Goal: Complete application form

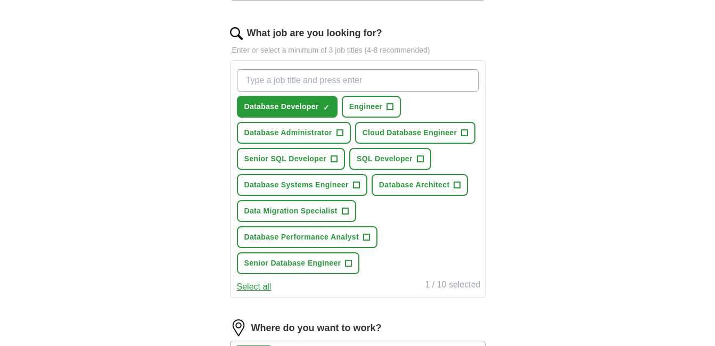
scroll to position [333, 0]
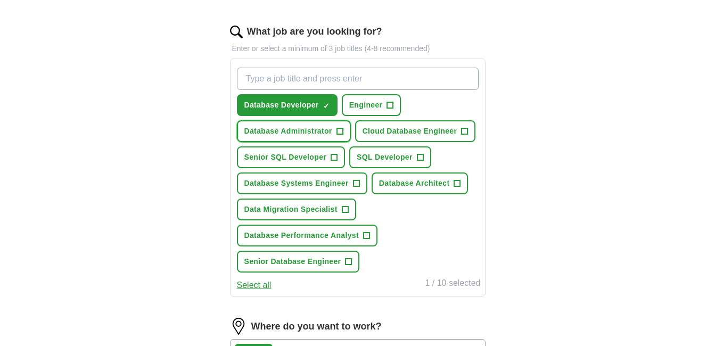
click at [298, 133] on span "Database Administrator" at bounding box center [288, 131] width 88 height 11
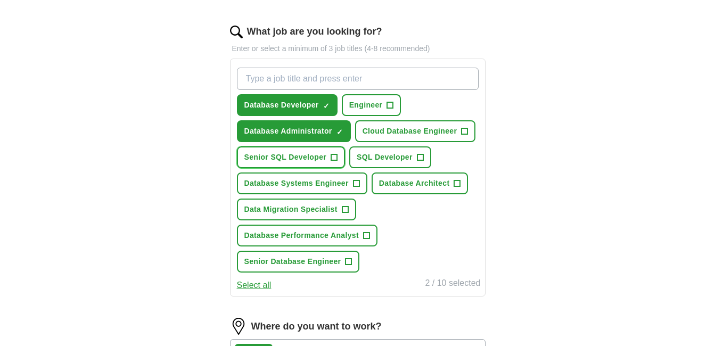
click at [274, 161] on span "Senior SQL Developer" at bounding box center [285, 157] width 83 height 11
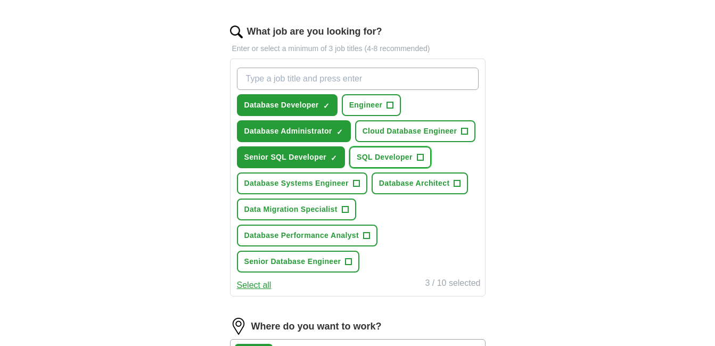
click at [399, 163] on button "SQL Developer +" at bounding box center [390, 157] width 82 height 22
click at [321, 186] on span "Database Systems Engineer" at bounding box center [296, 183] width 104 height 11
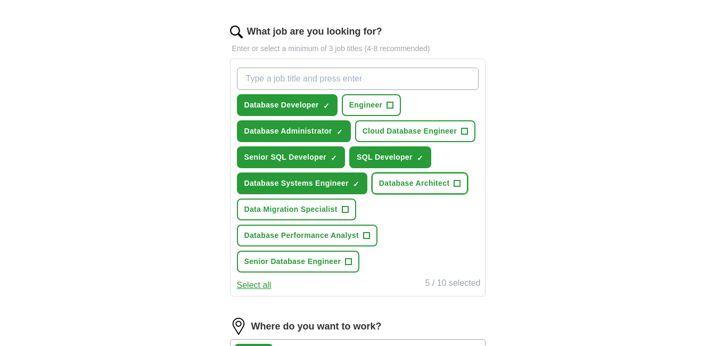
click at [400, 182] on span "Database Architect" at bounding box center [414, 183] width 71 height 11
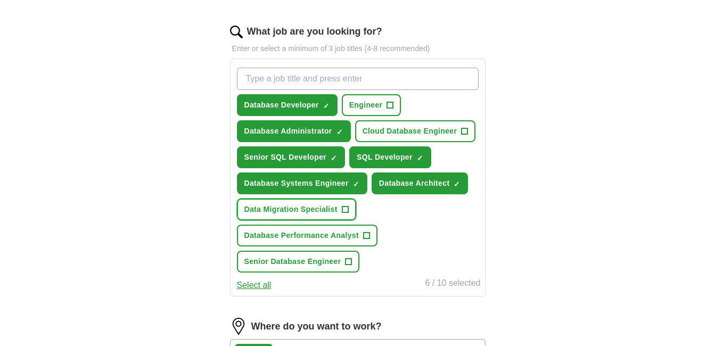
click at [280, 211] on span "Data Migration Specialist" at bounding box center [290, 209] width 93 height 11
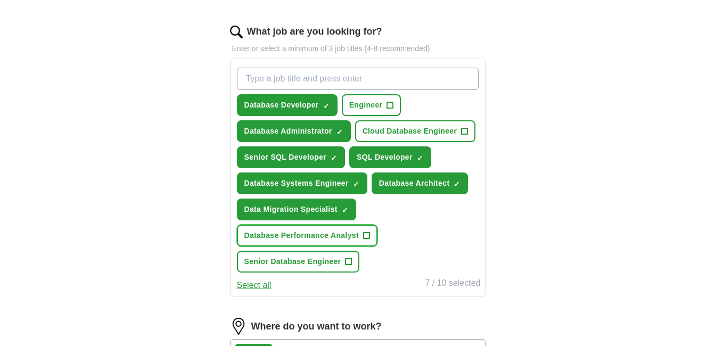
click at [282, 234] on span "Database Performance Analyst" at bounding box center [301, 235] width 114 height 11
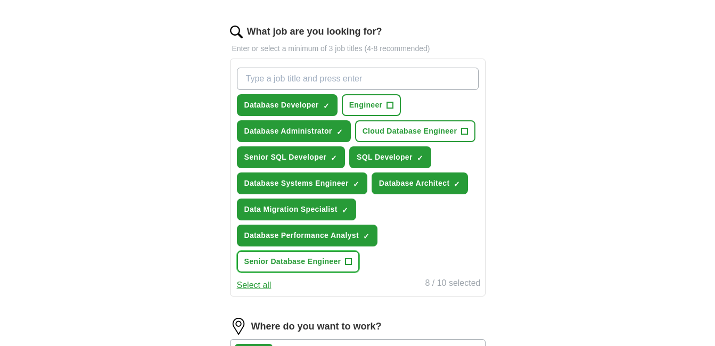
click at [293, 261] on span "Senior Database Engineer" at bounding box center [292, 261] width 97 height 11
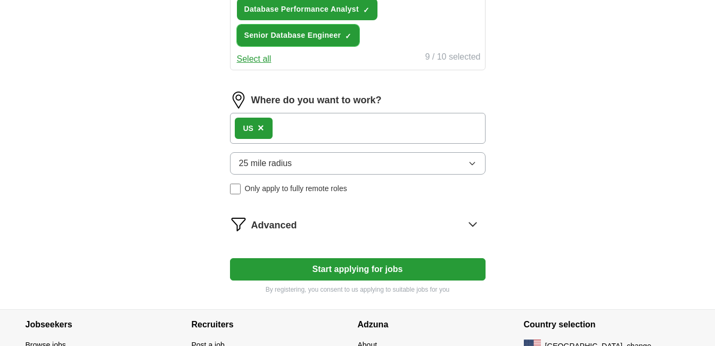
scroll to position [561, 0]
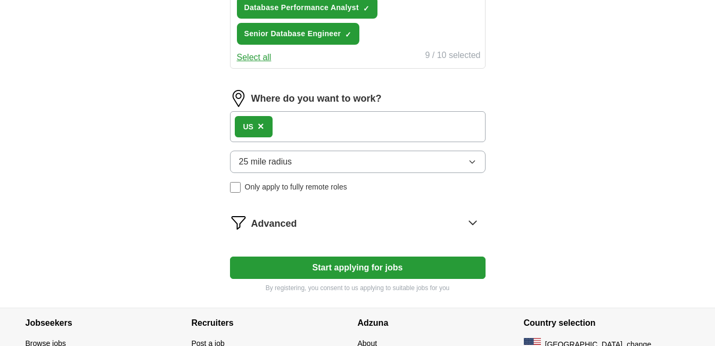
click at [352, 265] on button "Start applying for jobs" at bounding box center [357, 268] width 255 height 22
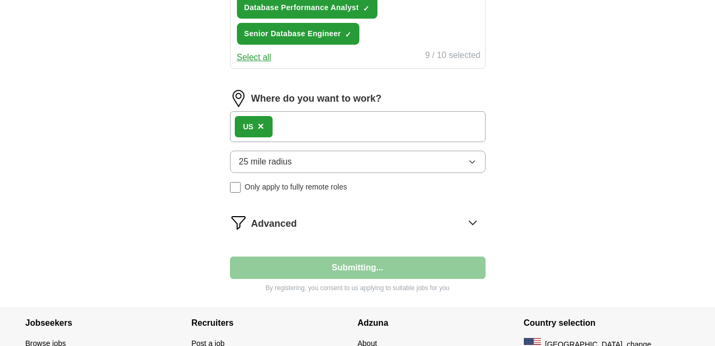
select select "**"
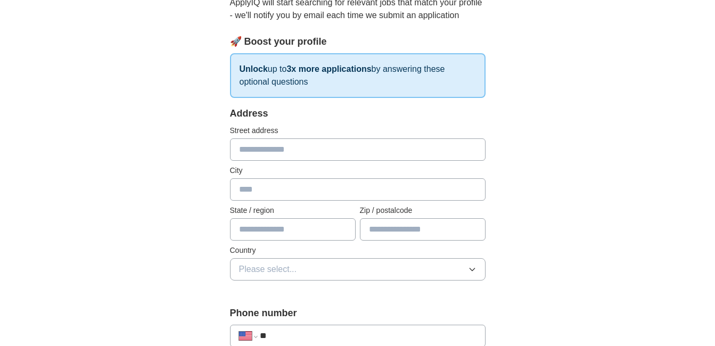
scroll to position [134, 0]
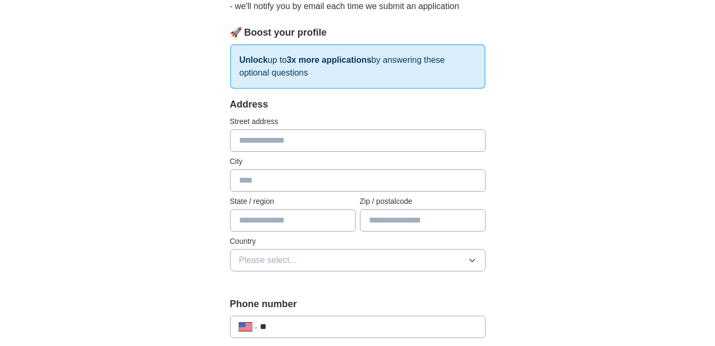
click at [296, 144] on input "text" at bounding box center [357, 140] width 255 height 22
type input "**********"
type input "*****"
click at [262, 223] on input "text" at bounding box center [293, 220] width 126 height 22
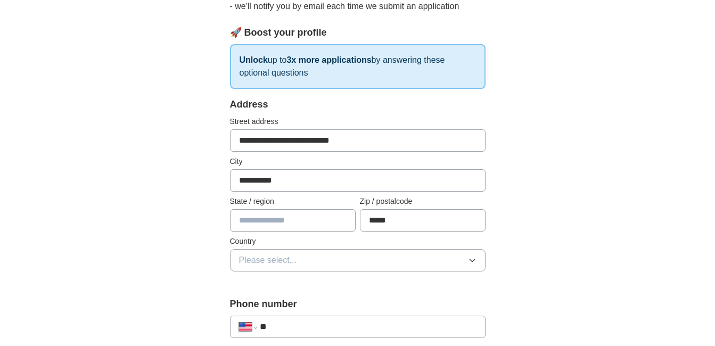
type input "********"
click at [472, 261] on icon "button" at bounding box center [471, 260] width 5 height 3
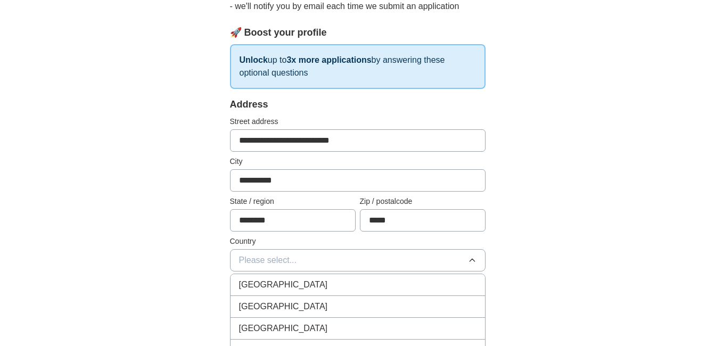
click at [288, 310] on span "[GEOGRAPHIC_DATA]" at bounding box center [283, 306] width 89 height 13
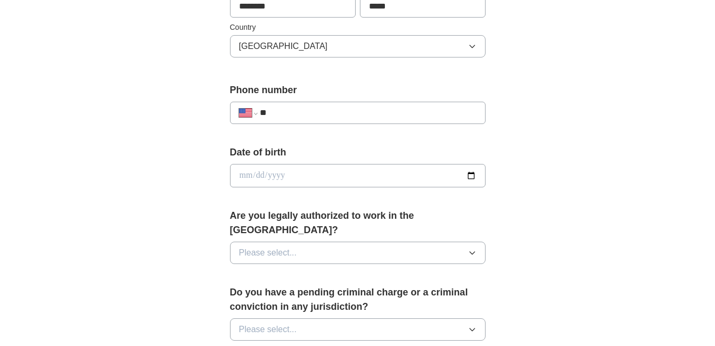
scroll to position [350, 0]
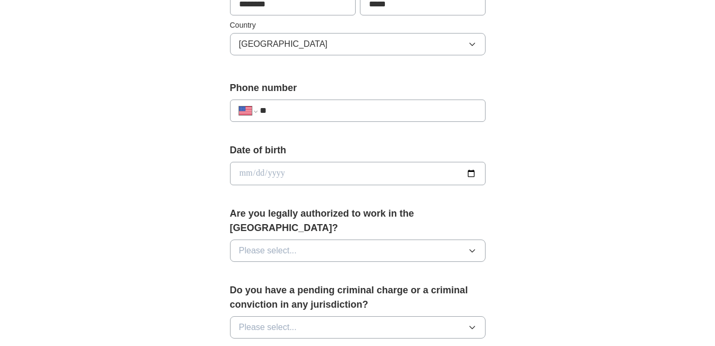
click at [326, 112] on input "**" at bounding box center [368, 110] width 216 height 13
type input "**********"
click at [472, 246] on icon "button" at bounding box center [472, 250] width 9 height 9
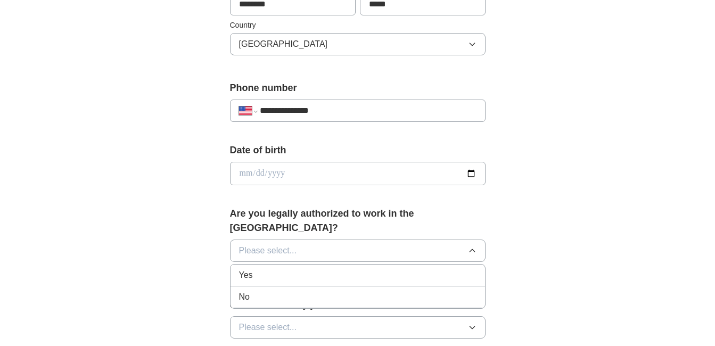
click at [251, 269] on span "Yes" at bounding box center [246, 275] width 14 height 13
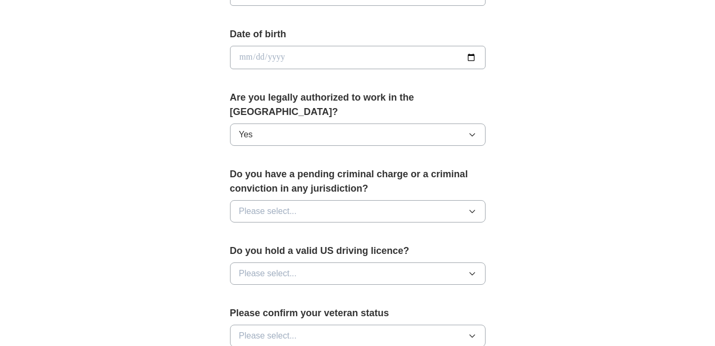
scroll to position [468, 0]
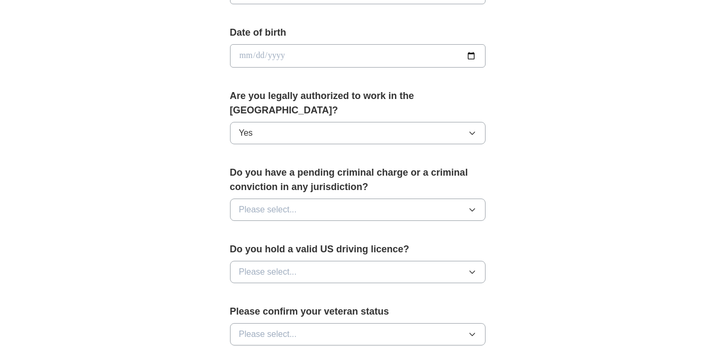
click at [474, 205] on icon "button" at bounding box center [472, 209] width 9 height 9
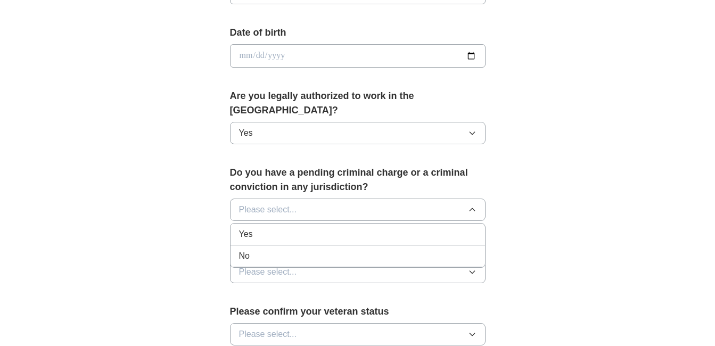
click at [243, 250] on span "No" at bounding box center [244, 256] width 11 height 13
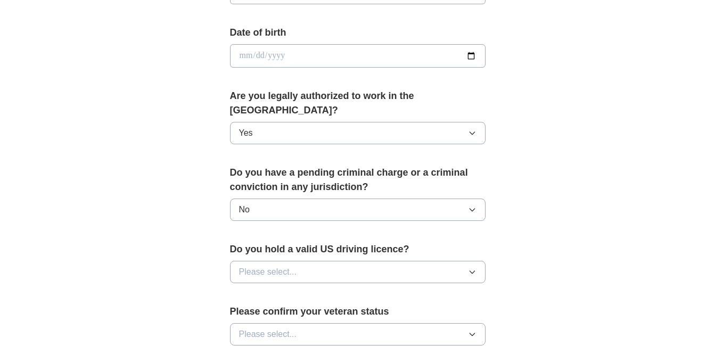
click at [476, 268] on icon "button" at bounding box center [472, 272] width 9 height 9
click at [254, 290] on div "Yes" at bounding box center [357, 296] width 237 height 13
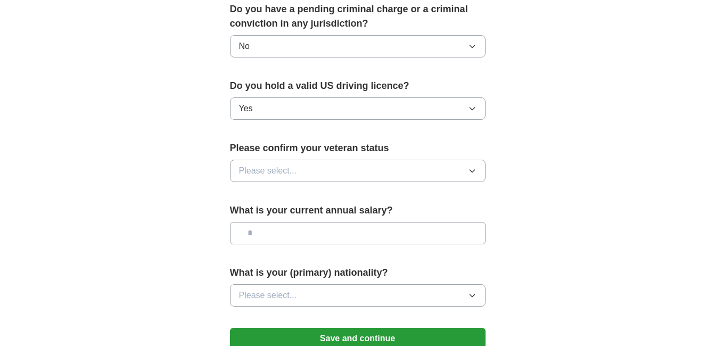
scroll to position [633, 0]
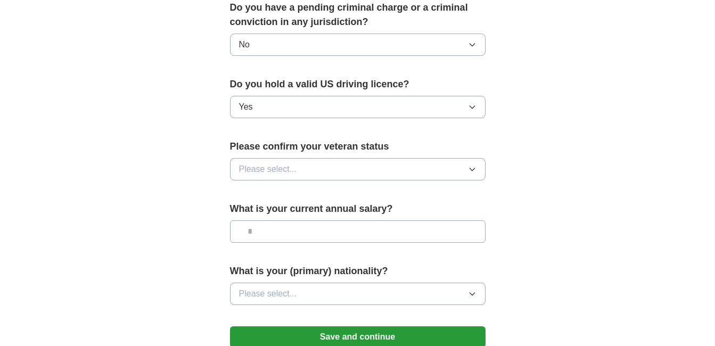
click at [476, 158] on button "Please select..." at bounding box center [357, 169] width 255 height 22
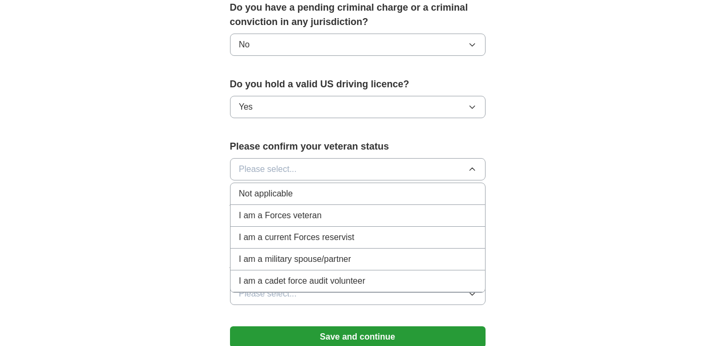
click at [270, 187] on span "Not applicable" at bounding box center [266, 193] width 54 height 13
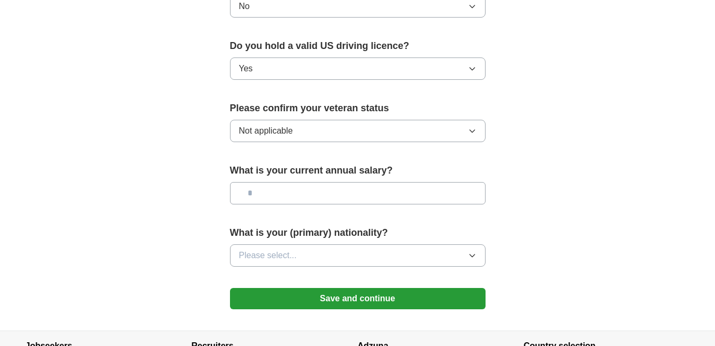
scroll to position [673, 0]
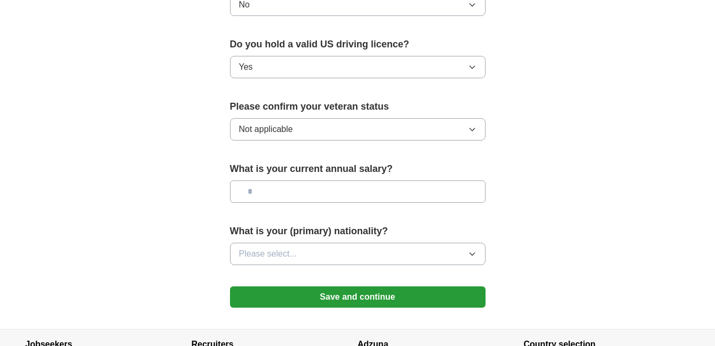
click at [296, 180] on input "text" at bounding box center [357, 191] width 255 height 22
type input "********"
click at [469, 250] on icon "button" at bounding box center [472, 254] width 9 height 9
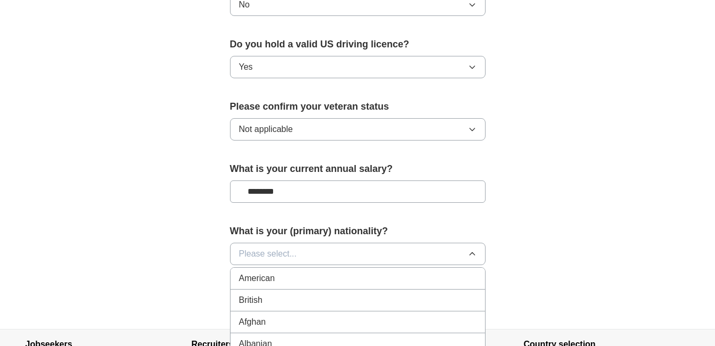
click at [278, 272] on div "American" at bounding box center [357, 278] width 237 height 13
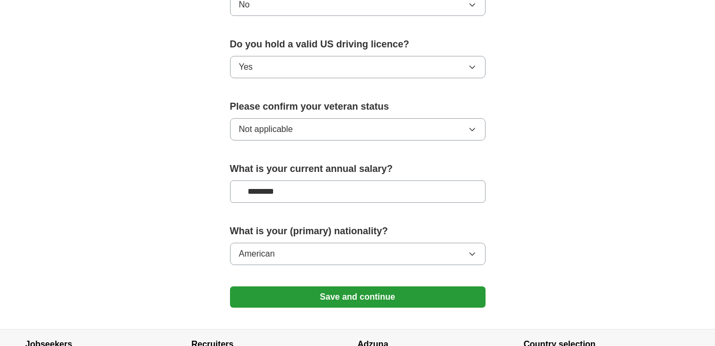
click at [369, 286] on button "Save and continue" at bounding box center [357, 296] width 255 height 21
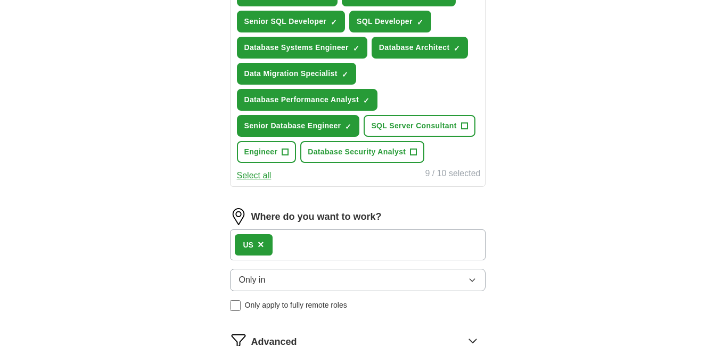
scroll to position [444, 0]
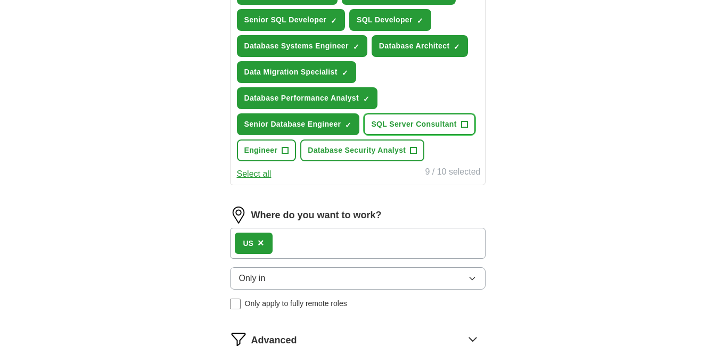
click at [406, 123] on span "SQL Server Consultant" at bounding box center [413, 124] width 85 height 11
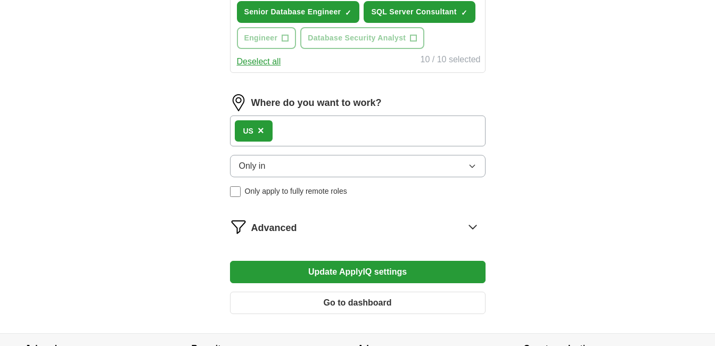
scroll to position [572, 0]
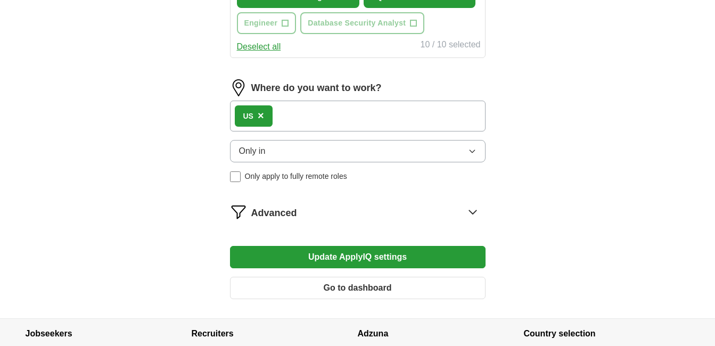
click at [340, 252] on button "Update ApplyIQ settings" at bounding box center [357, 257] width 255 height 22
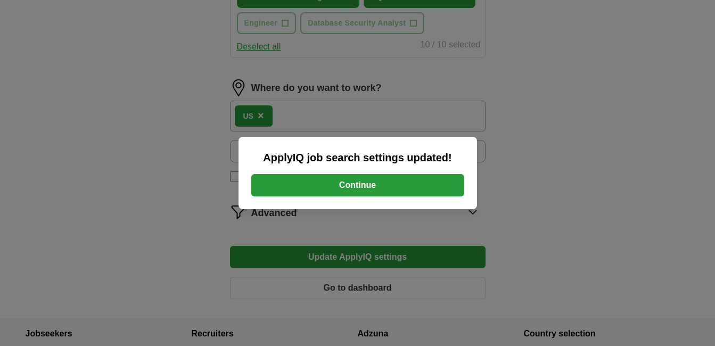
click at [346, 185] on button "Continue" at bounding box center [357, 185] width 213 height 22
